Goal: Task Accomplishment & Management: Use online tool/utility

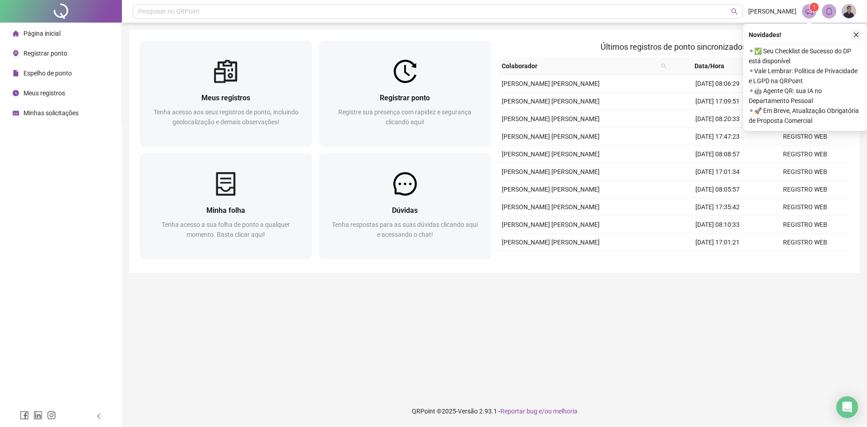
click at [854, 34] on icon "close" at bounding box center [856, 35] width 6 height 6
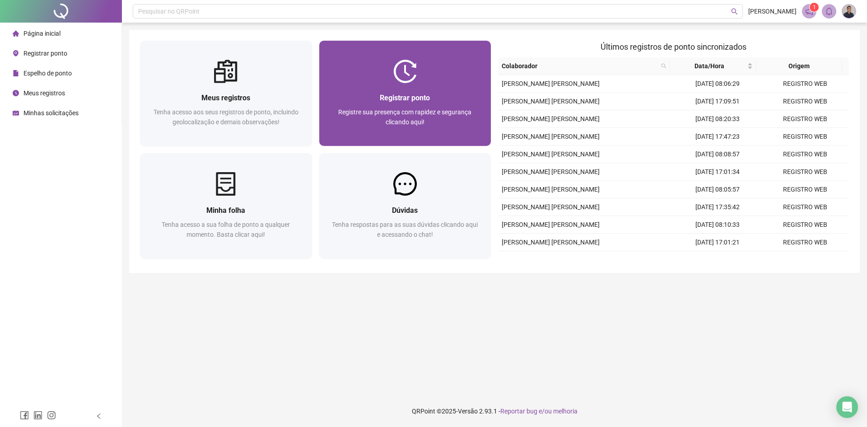
click at [425, 113] on span "Registre sua presença com rapidez e segurança clicando aqui!" at bounding box center [404, 116] width 133 height 17
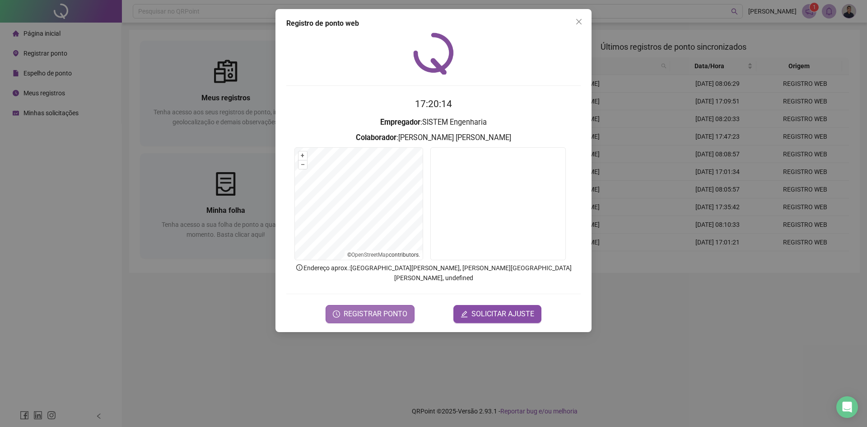
click at [377, 308] on span "REGISTRAR PONTO" at bounding box center [376, 313] width 64 height 11
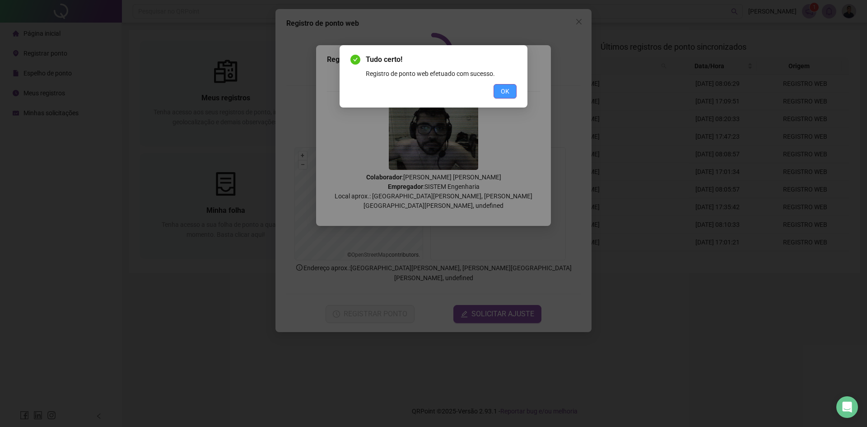
click at [506, 95] on span "OK" at bounding box center [505, 91] width 9 height 10
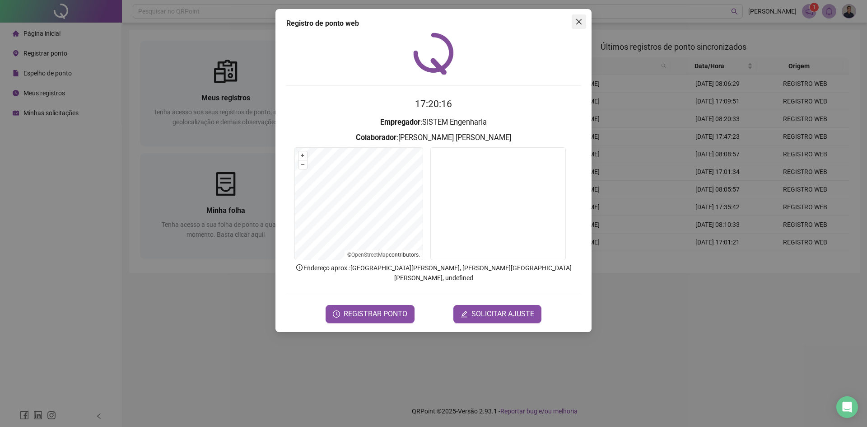
click at [577, 23] on icon "close" at bounding box center [578, 21] width 7 height 7
